Goal: Task Accomplishment & Management: Use online tool/utility

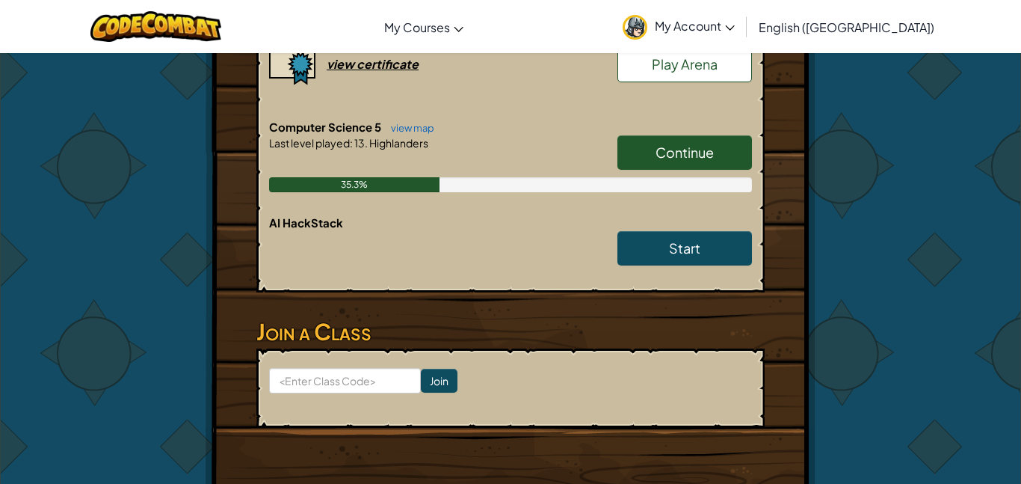
scroll to position [735, 0]
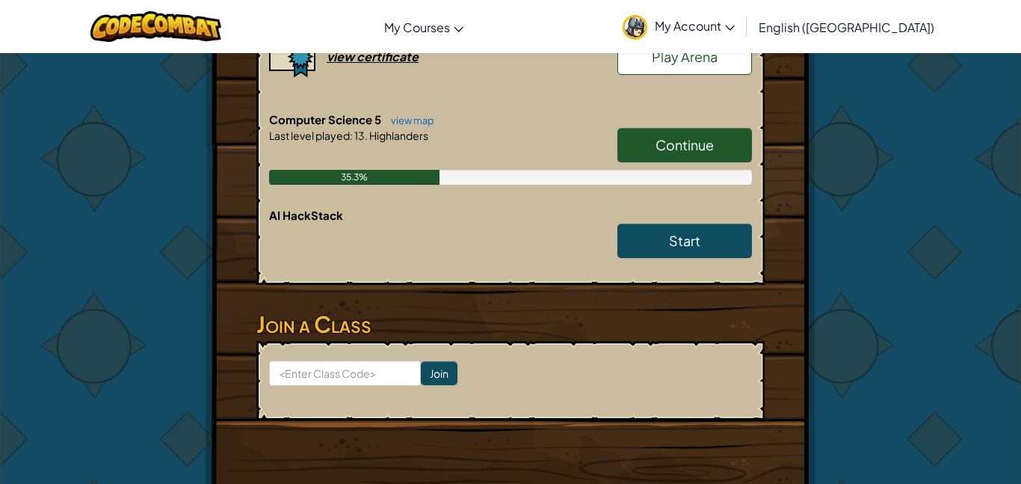
click at [667, 157] on link "Continue" at bounding box center [684, 145] width 135 height 34
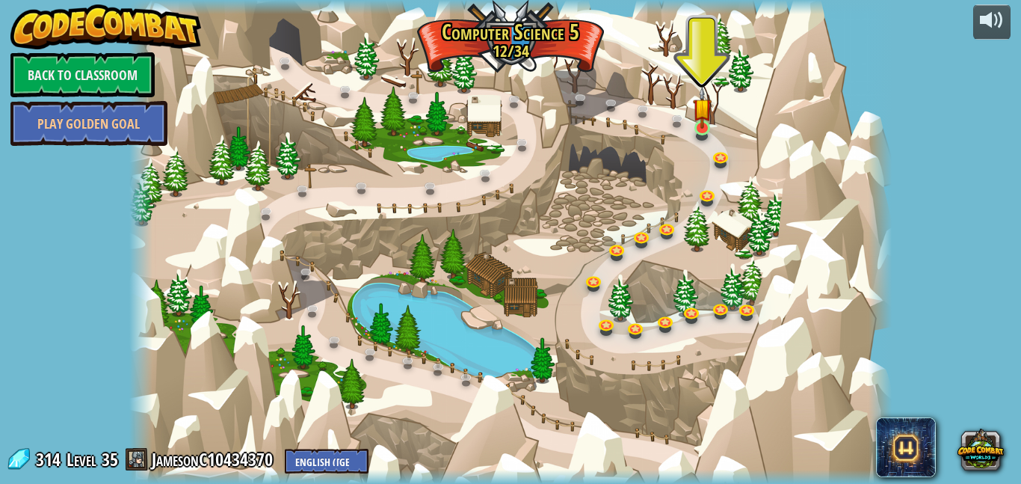
click at [698, 129] on img at bounding box center [702, 108] width 18 height 42
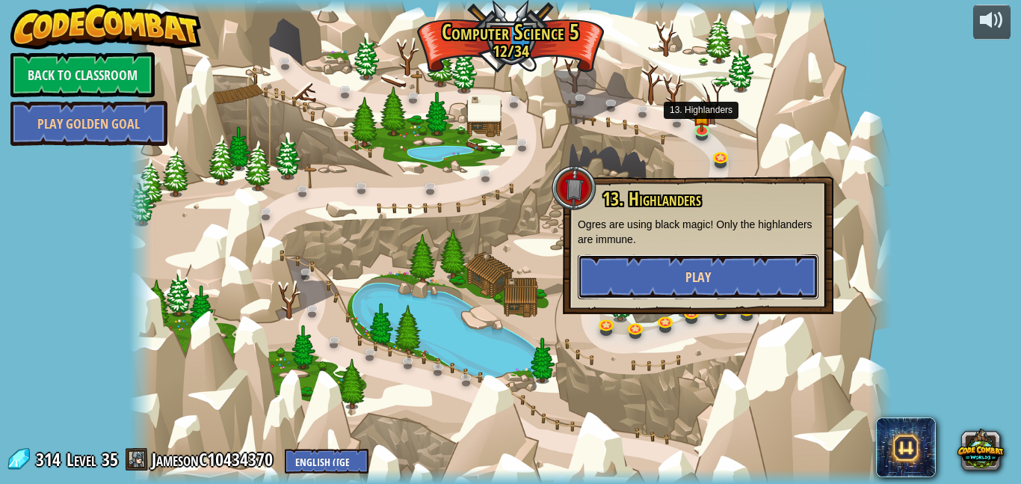
click at [698, 263] on button "Play" at bounding box center [698, 276] width 241 height 45
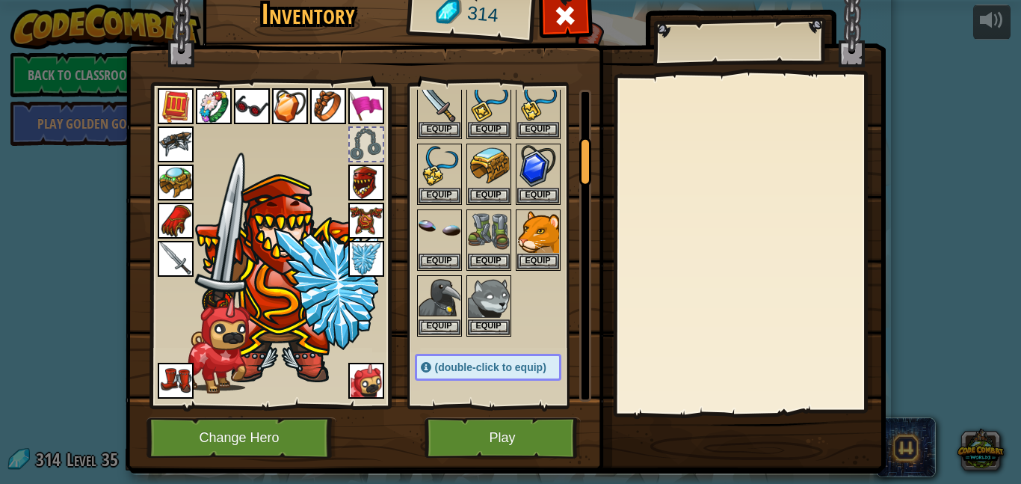
scroll to position [330, 0]
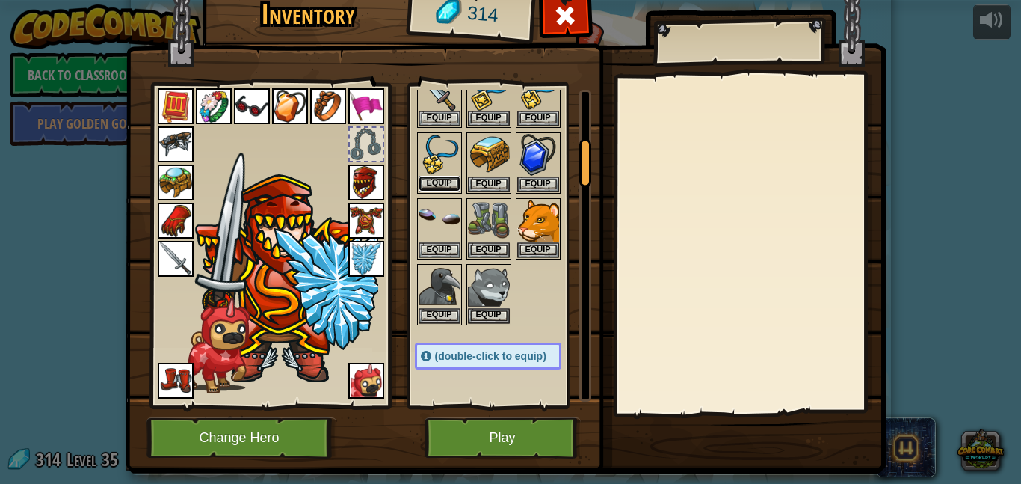
click at [447, 183] on button "Equip" at bounding box center [440, 184] width 42 height 16
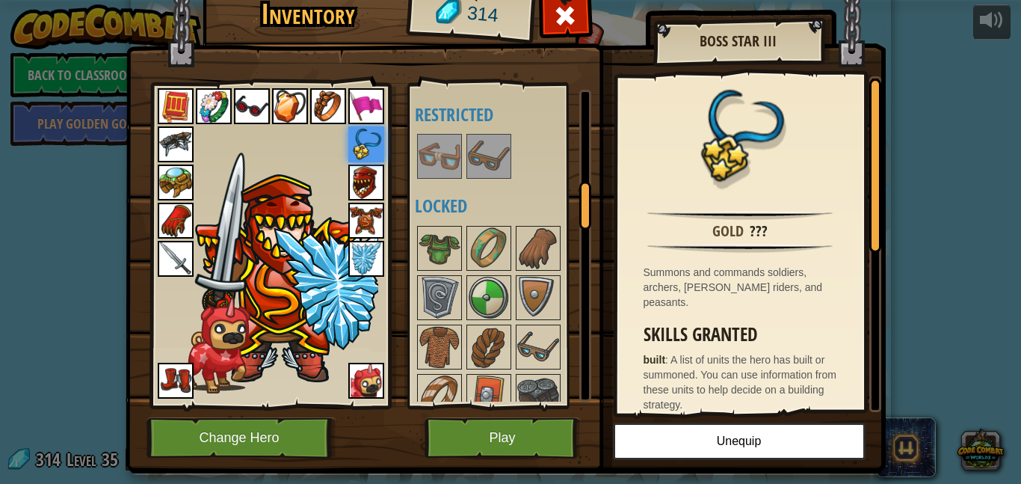
scroll to position [658, 0]
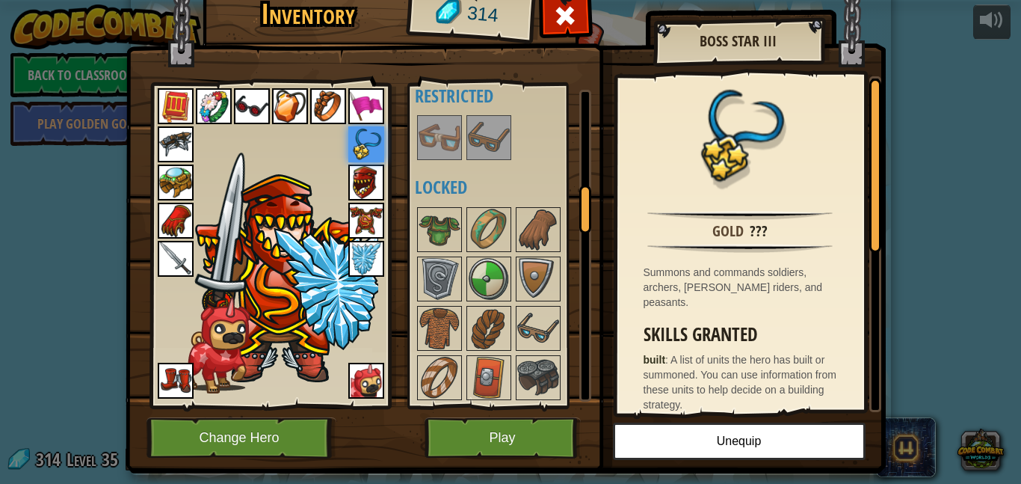
click at [172, 146] on img at bounding box center [176, 144] width 36 height 36
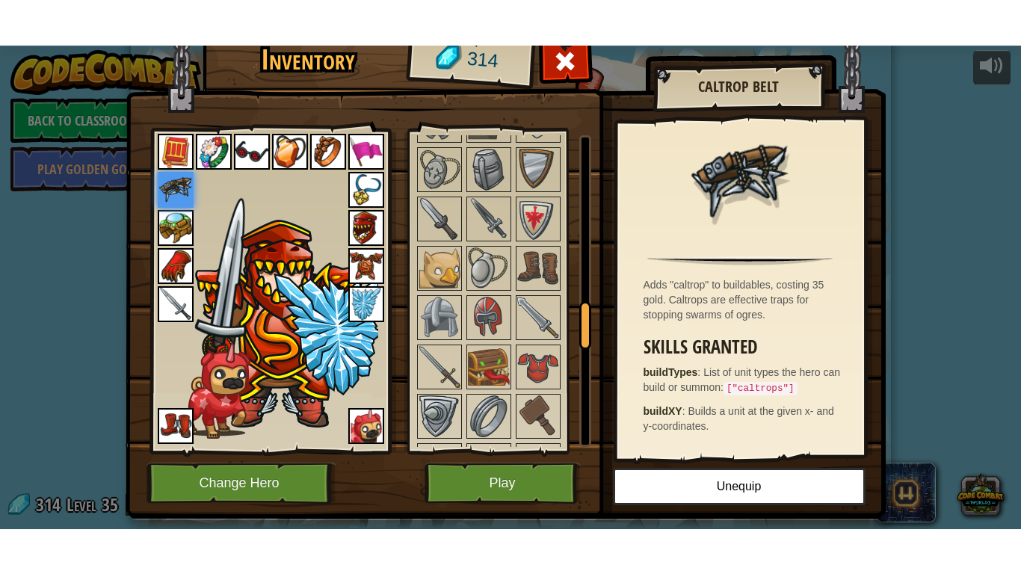
scroll to position [1892, 0]
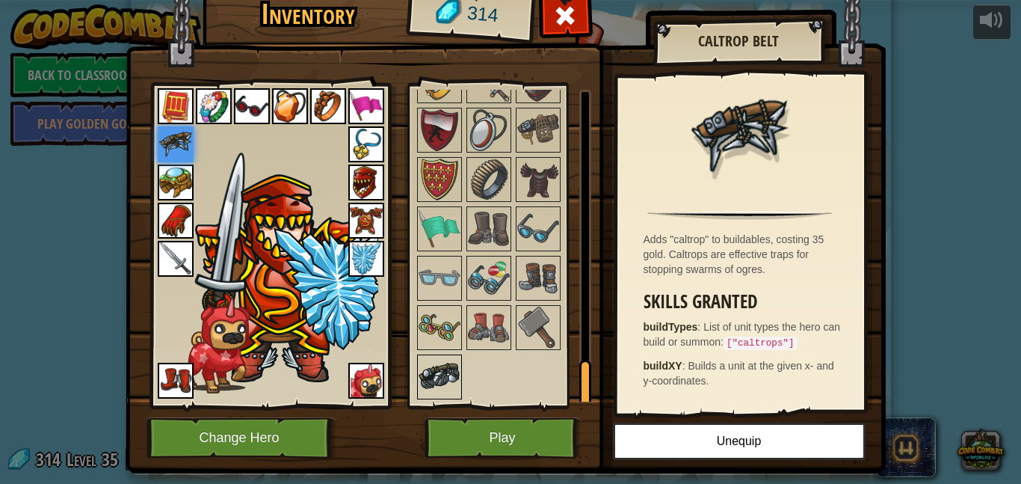
click at [442, 382] on img at bounding box center [440, 377] width 42 height 42
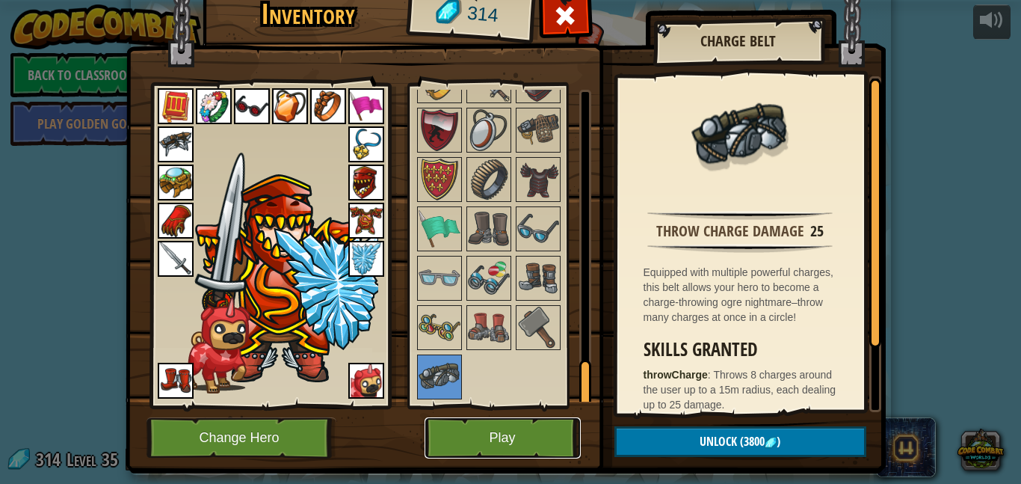
click at [435, 434] on button "Play" at bounding box center [503, 437] width 156 height 41
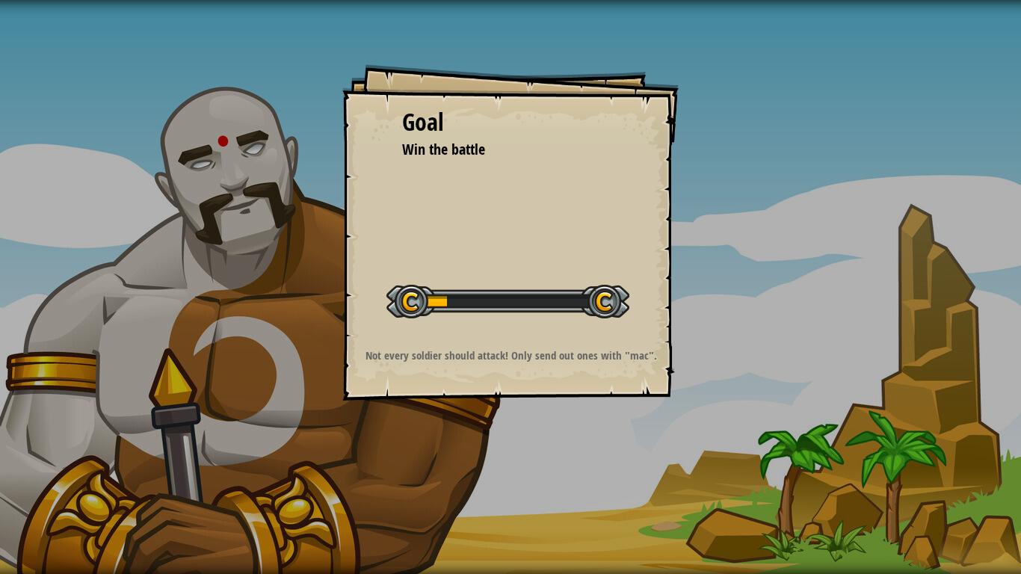
click at [482, 483] on div "Goal Win the battle Start Level Error loading from server. Try refreshing the p…" at bounding box center [510, 287] width 1021 height 574
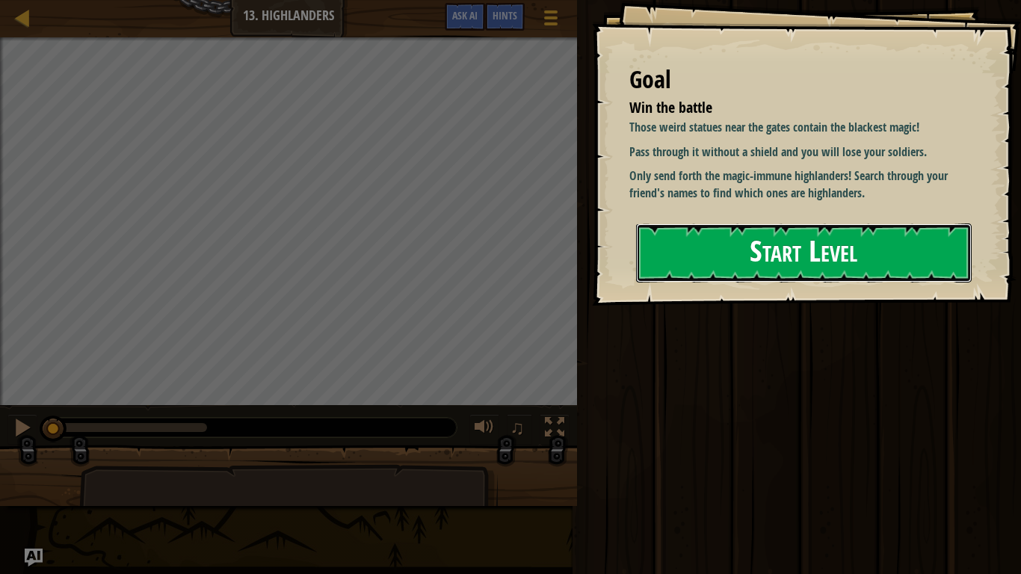
click at [887, 265] on button "Start Level" at bounding box center [804, 252] width 336 height 59
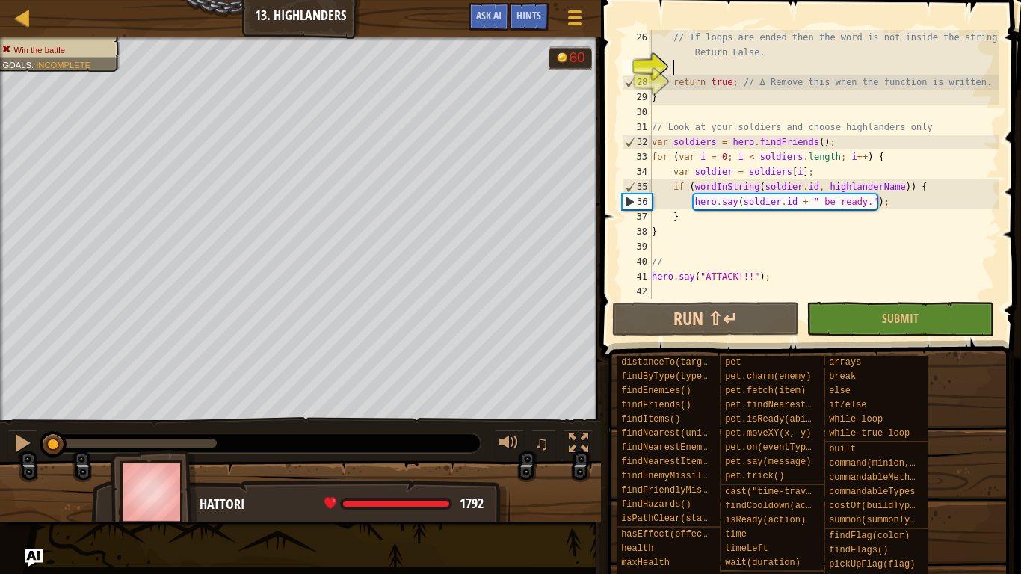
scroll to position [314, 0]
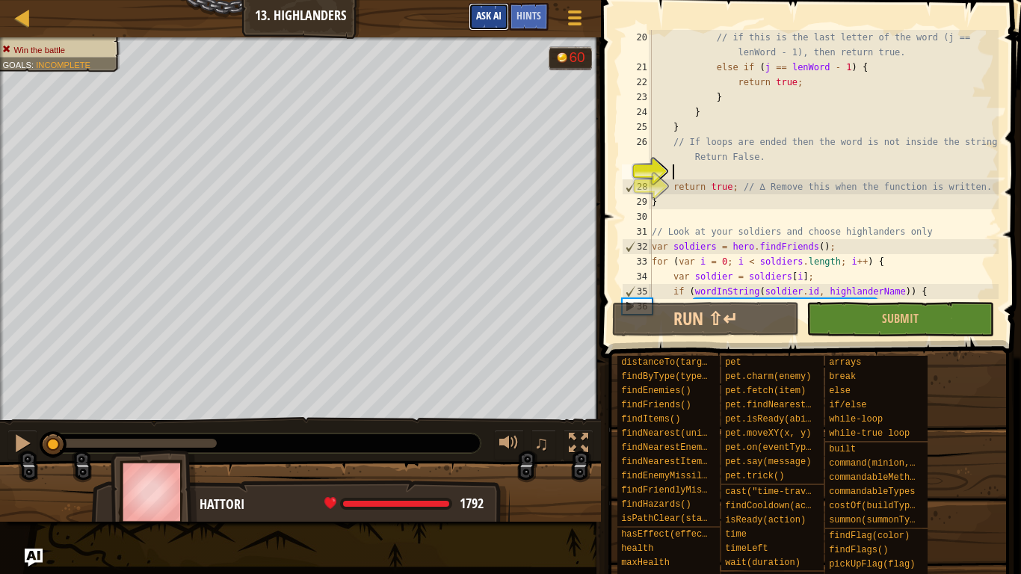
click at [492, 26] on button "Ask AI" at bounding box center [489, 17] width 40 height 28
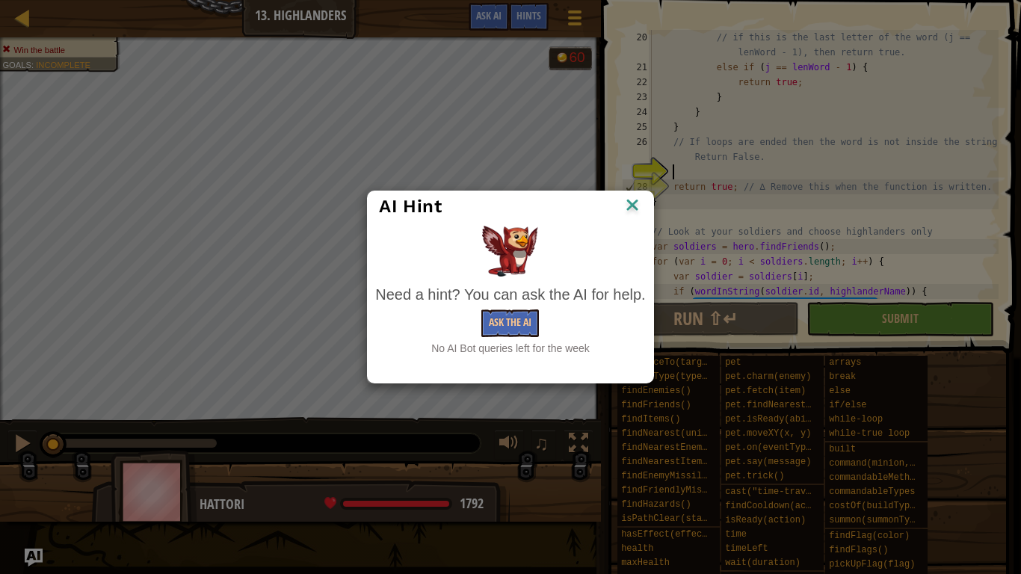
click at [646, 212] on div "AI Hint" at bounding box center [510, 206] width 285 height 31
click at [614, 229] on div at bounding box center [510, 251] width 270 height 51
click at [634, 206] on img at bounding box center [632, 206] width 19 height 22
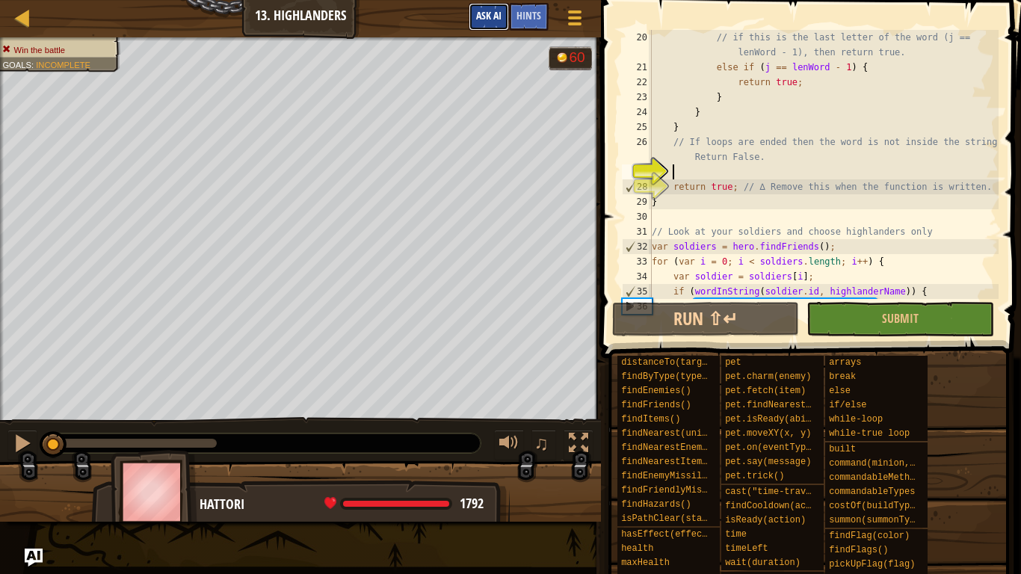
click at [484, 22] on span "Ask AI" at bounding box center [488, 15] width 25 height 14
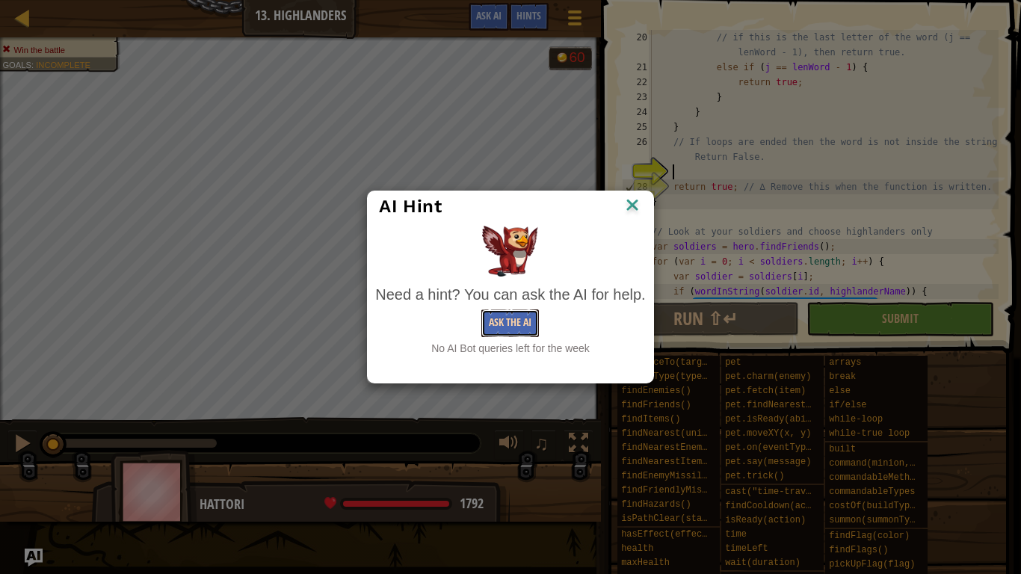
click at [505, 328] on button "Ask the AI" at bounding box center [510, 323] width 58 height 28
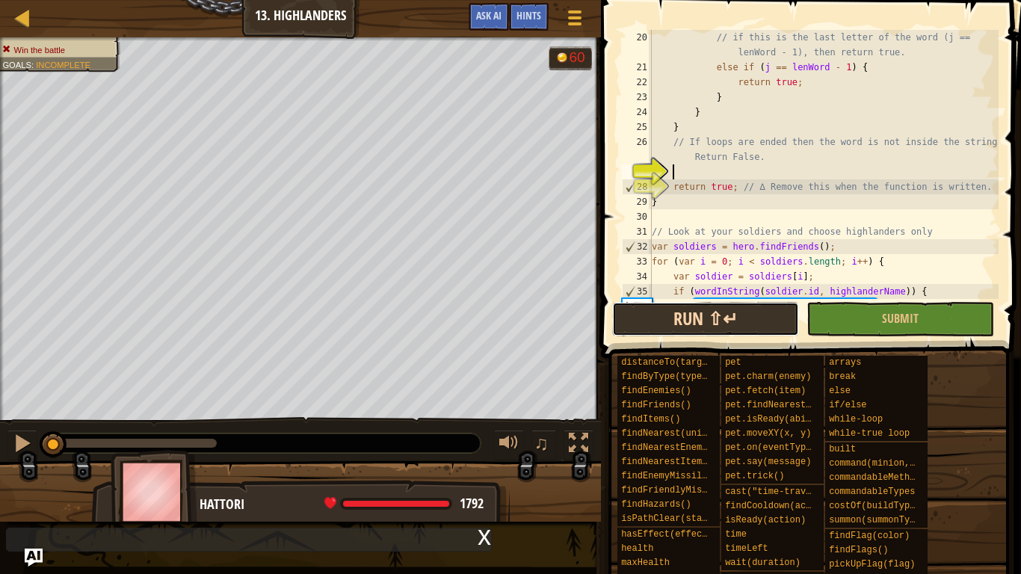
click at [733, 330] on button "Run ⇧↵" at bounding box center [706, 319] width 188 height 34
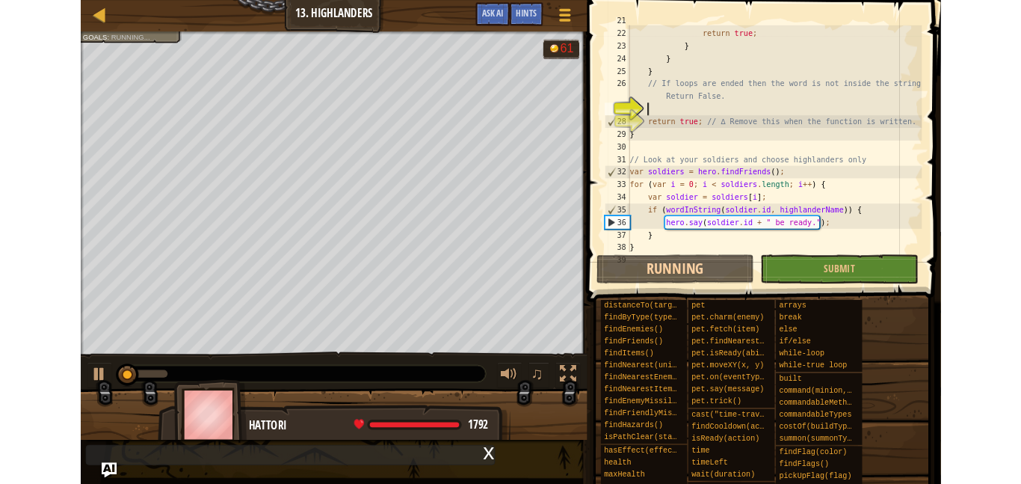
scroll to position [419, 0]
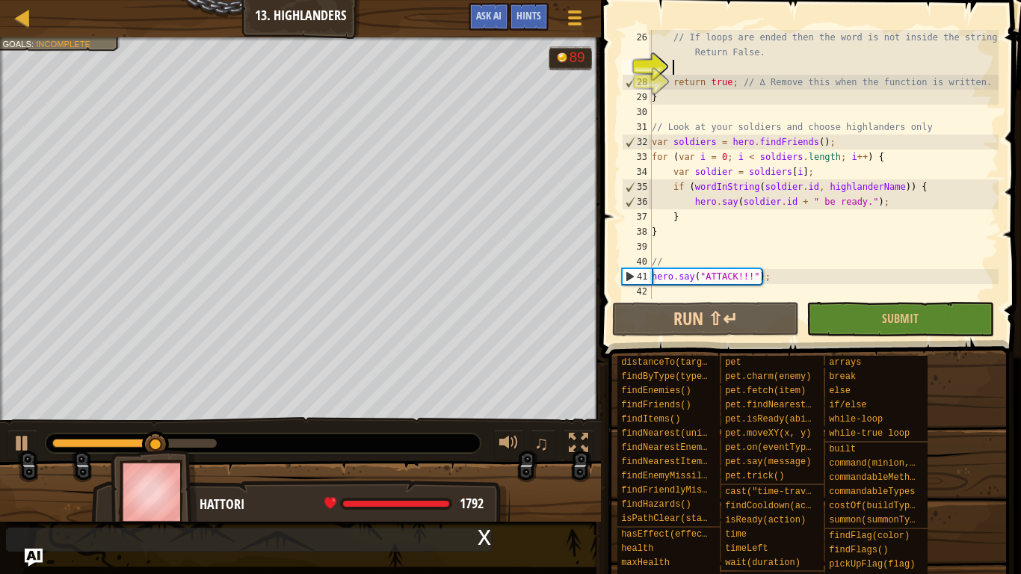
click at [761, 94] on div "// If loops are ended then the word is not inside the string. Return False. ret…" at bounding box center [824, 187] width 350 height 314
click at [721, 81] on div "// If loops are ended then the word is not inside the string. Return False. ret…" at bounding box center [824, 187] width 350 height 314
type textarea "return true; // ∆ Remove this when the function is written."
click at [709, 83] on div "// If loops are ended then the word is not inside the string. Return False. ret…" at bounding box center [824, 187] width 350 height 314
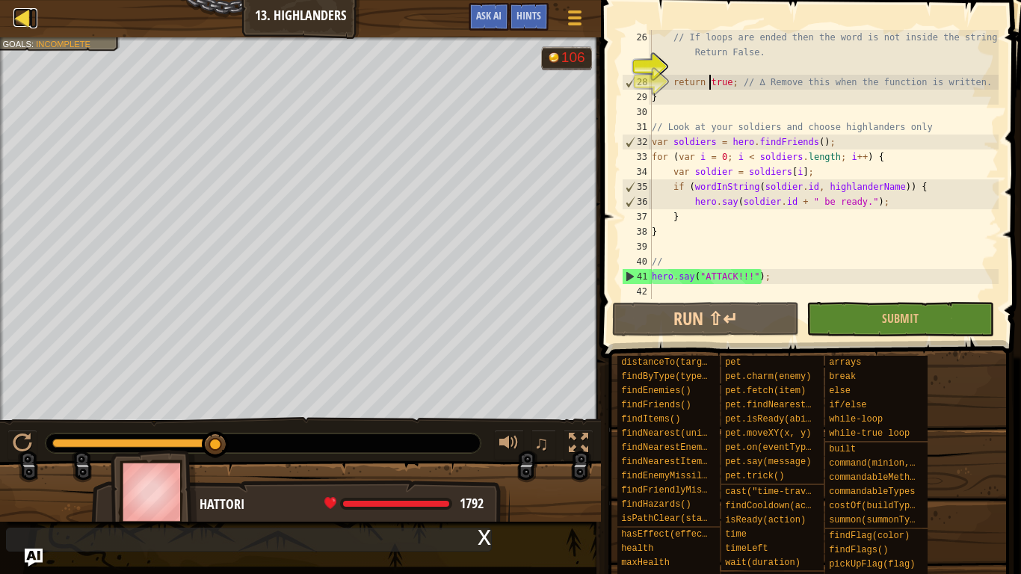
click at [27, 21] on div at bounding box center [22, 17] width 19 height 19
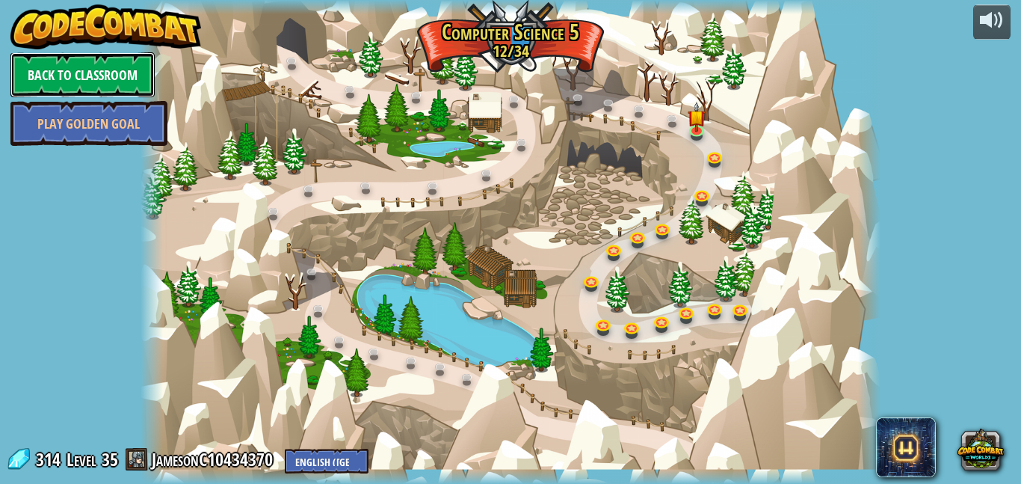
click at [63, 70] on link "Back to Classroom" at bounding box center [82, 74] width 144 height 45
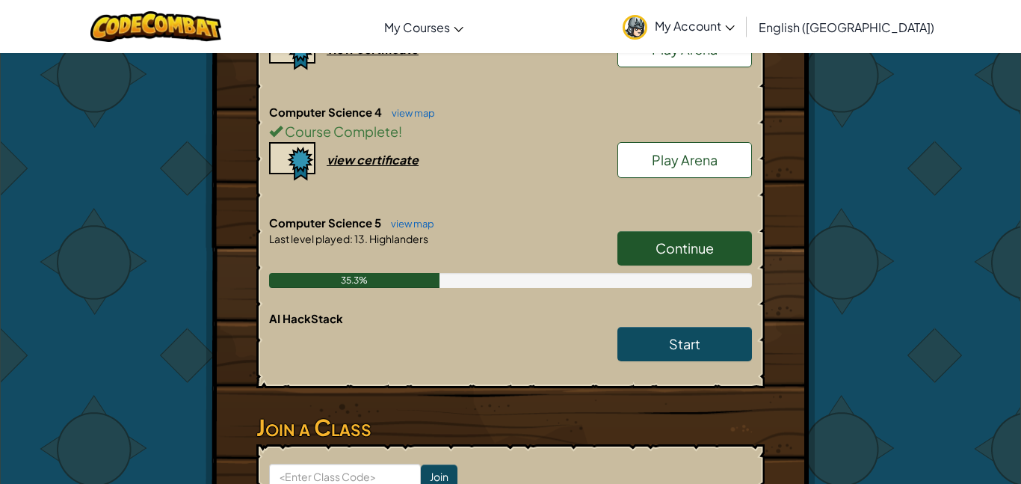
scroll to position [639, 0]
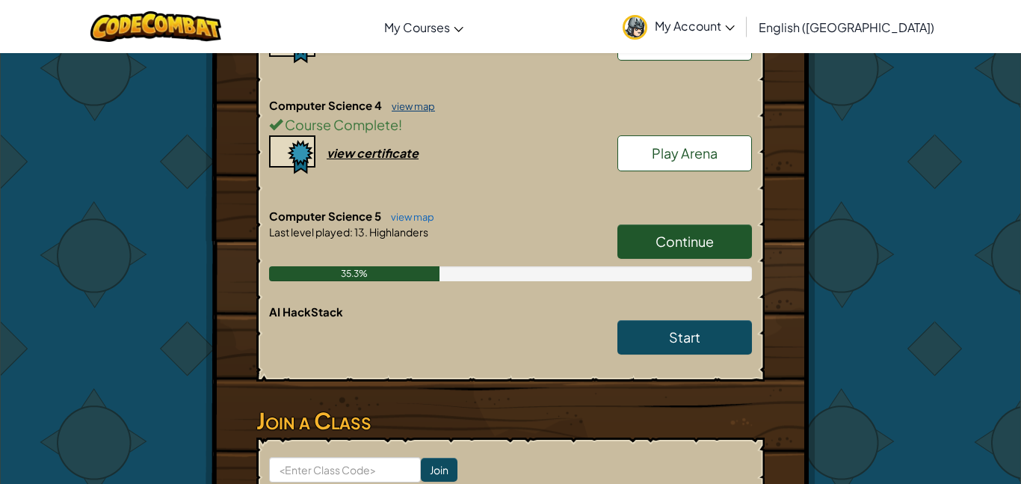
click at [410, 105] on link "view map" at bounding box center [409, 106] width 51 height 12
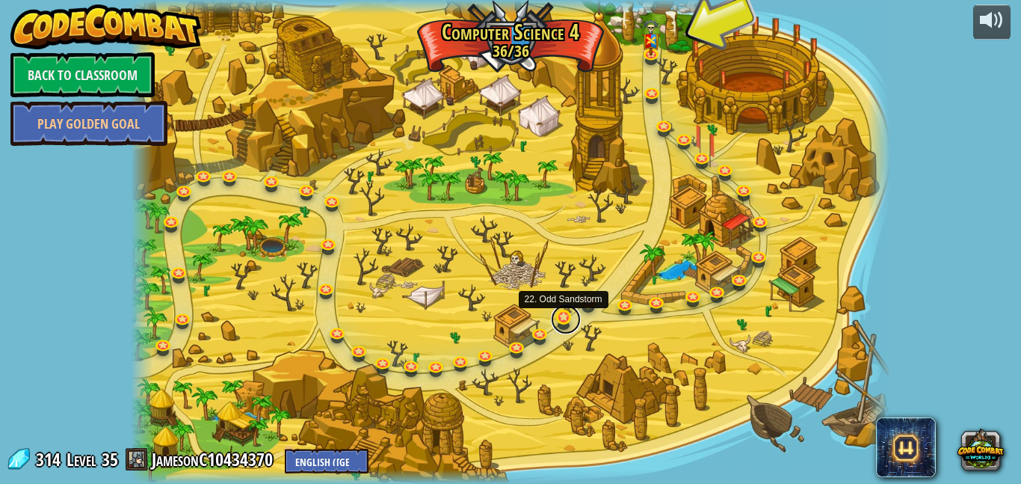
click at [564, 320] on link at bounding box center [566, 319] width 30 height 30
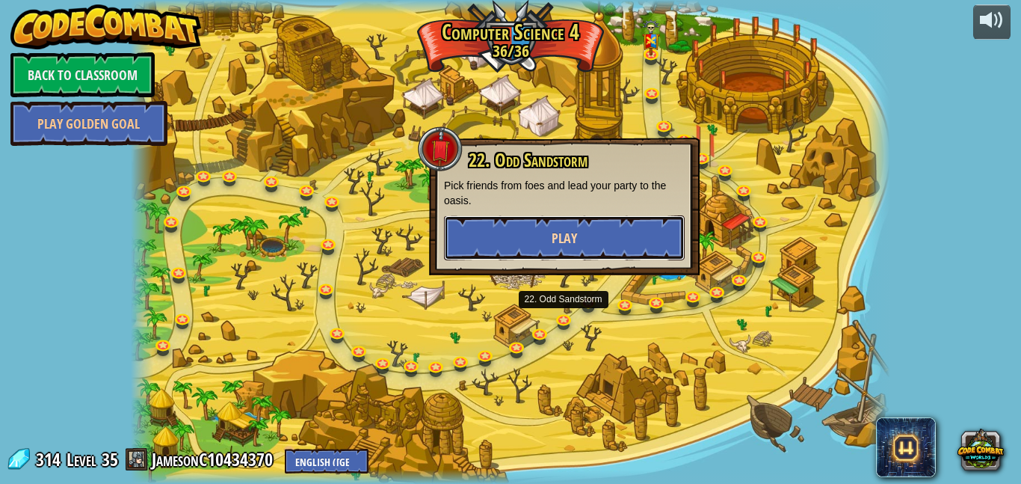
click at [565, 232] on span "Play" at bounding box center [564, 238] width 25 height 19
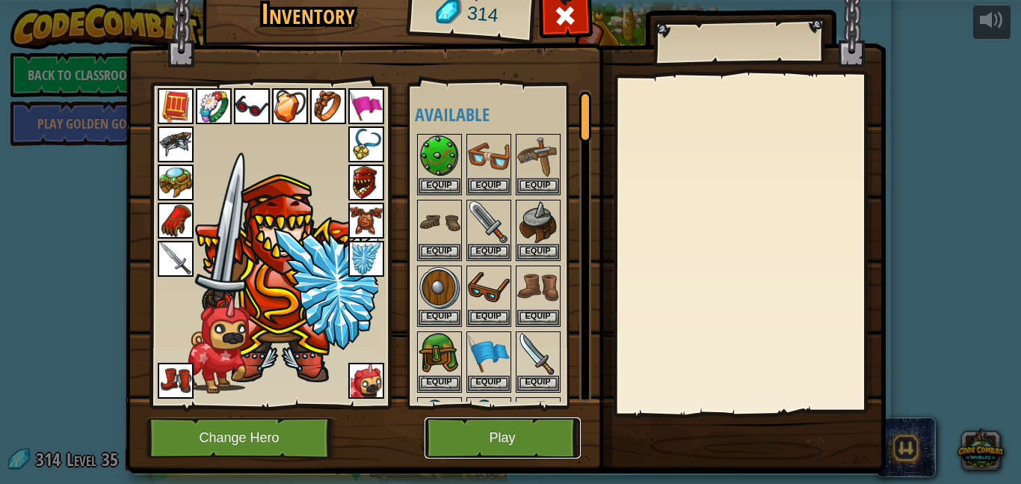
click at [516, 447] on button "Play" at bounding box center [503, 437] width 156 height 41
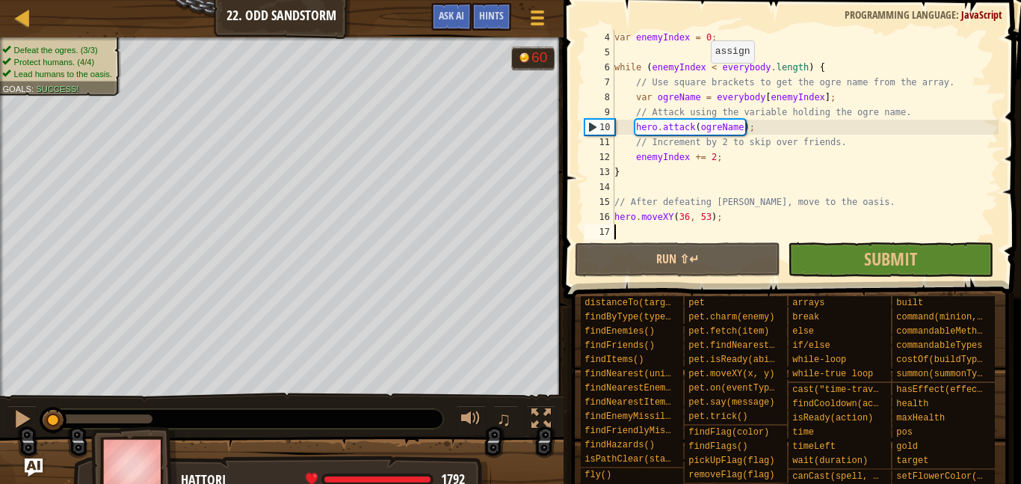
scroll to position [45, 0]
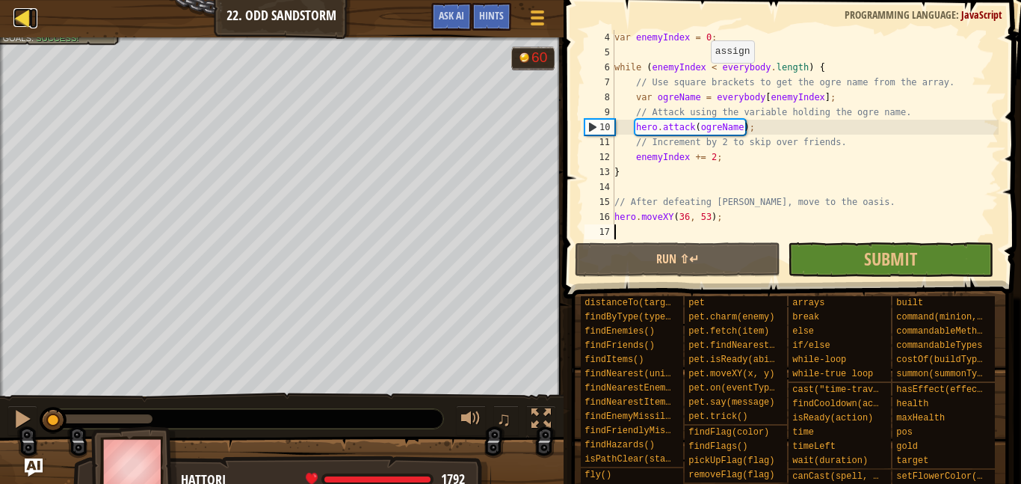
click at [16, 17] on div at bounding box center [22, 17] width 19 height 19
